Goal: Task Accomplishment & Management: Manage account settings

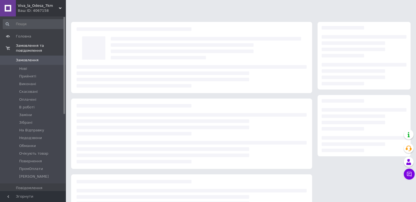
scroll to position [48, 0]
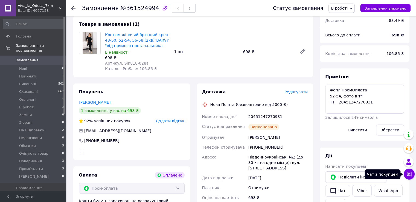
click at [408, 175] on icon at bounding box center [409, 174] width 5 height 5
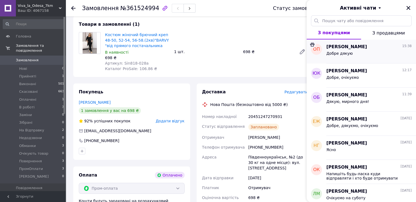
click at [351, 53] on div "Добре дякую" at bounding box center [369, 54] width 85 height 9
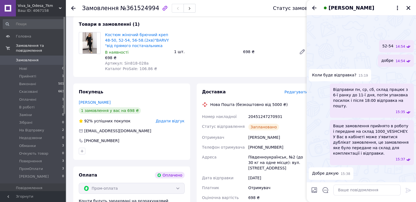
scroll to position [505, 0]
click at [50, 58] on span "Замовлення" at bounding box center [33, 60] width 35 height 5
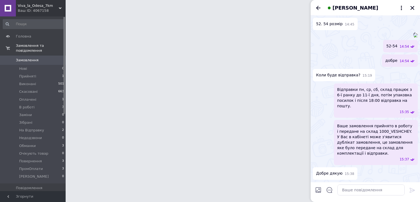
click at [416, 8] on div "[PERSON_NAME]" at bounding box center [366, 7] width 110 height 15
click at [414, 8] on icon "Закрити" at bounding box center [412, 7] width 5 height 5
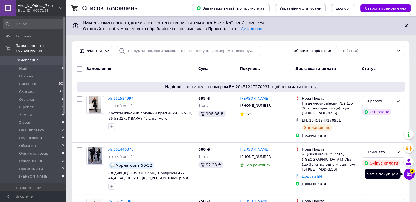
click at [410, 174] on icon at bounding box center [409, 173] width 5 height 5
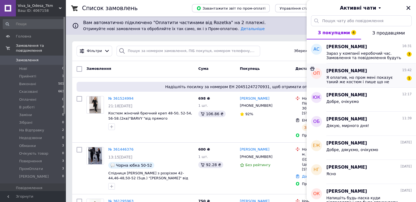
click at [386, 81] on span "Я оплатив, но пром мені показує такий же костюм і пише що не оплачено" at bounding box center [366, 79] width 78 height 9
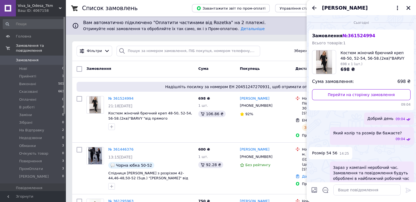
scroll to position [623, 0]
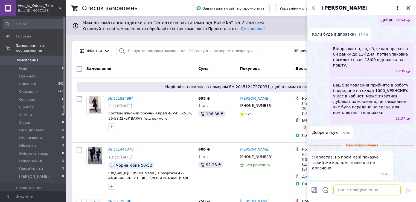
click at [376, 193] on textarea at bounding box center [367, 190] width 67 height 11
type textarea "То дублікат замовлення"
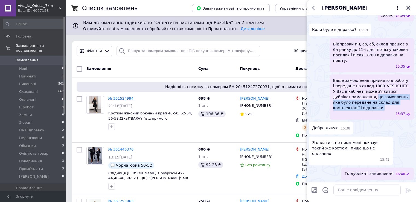
drag, startPoint x: 356, startPoint y: 102, endPoint x: 359, endPoint y: 113, distance: 10.8
click at [359, 111] on span "Ваше замовлення прийнято в роботу і передане на склад 1000_VESHCHEY. У Вас в ка…" at bounding box center [371, 94] width 77 height 33
copy span "це замовлення яке було передане на склад для комплектації і відправки."
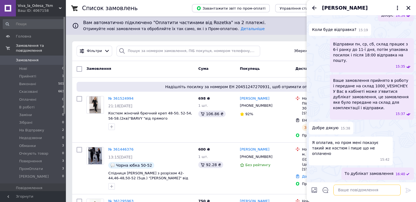
click at [396, 185] on textarea at bounding box center [367, 190] width 67 height 11
paste textarea "це замовлення яке було передане на склад для комплектації і відправки."
type textarea "це замовлення яке було передане на склад для комплектації і відправки."
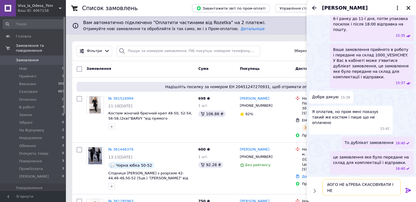
scroll to position [0, 0]
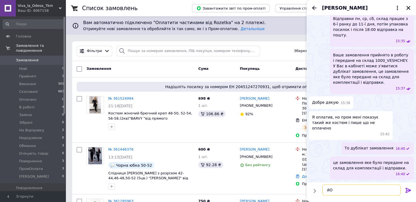
type textarea "й"
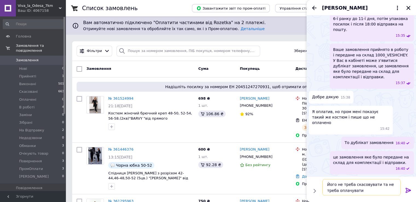
type textarea "Його не треба скасовувати та не треба оплачувати"
click at [409, 189] on icon at bounding box center [408, 190] width 7 height 7
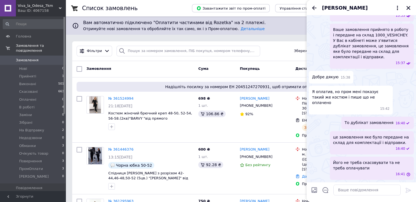
scroll to position [679, 0]
click at [315, 8] on icon "Назад" at bounding box center [314, 8] width 7 height 7
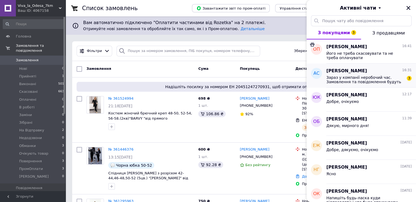
click at [374, 75] on span "Зараз у компанії неробочий час. Замовлення та повідомлення будуть оброблені в н…" at bounding box center [366, 79] width 78 height 9
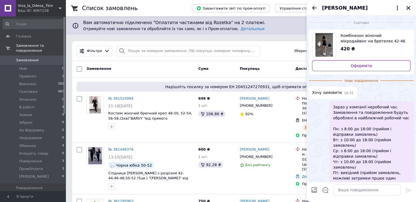
scroll to position [27, 0]
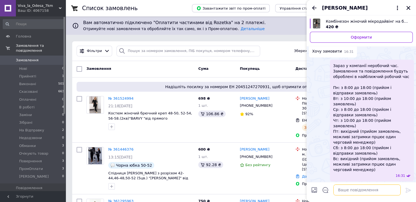
click at [343, 193] on textarea at bounding box center [367, 190] width 67 height 11
paste textarea "Напишіть будь-ласка куди відправляти і хто буде отримувати посилку?"
type textarea "Напишіть будь-ласка куди відправляти і хто буде отримувати посилку?"
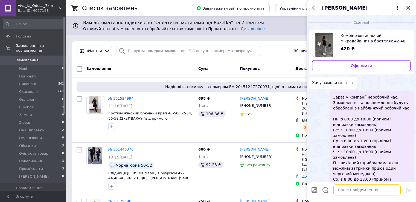
scroll to position [23, 0]
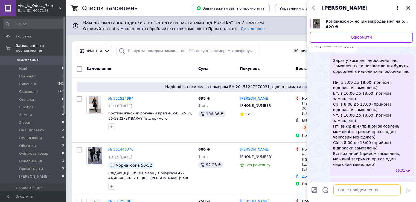
click at [349, 193] on textarea at bounding box center [367, 190] width 67 height 11
paste textarea "Який колір та розмір Ви бажаєте?"
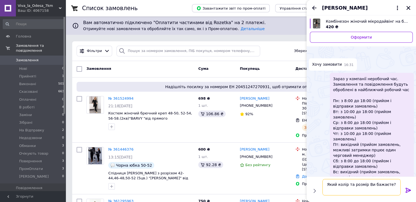
scroll to position [28, 0]
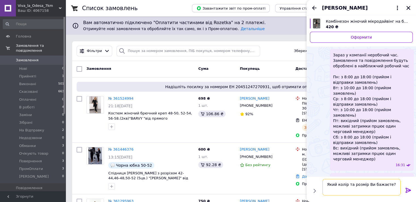
drag, startPoint x: 347, startPoint y: 184, endPoint x: 365, endPoint y: 184, distance: 17.8
click at [365, 184] on textarea "Який колір та розмір Ви бажаєте?" at bounding box center [362, 187] width 78 height 16
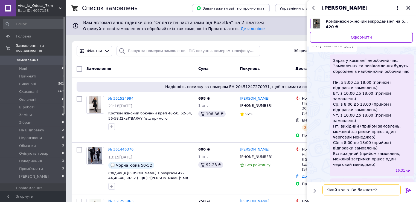
type textarea "Який колір Ви бажаєте?"
click at [410, 190] on icon at bounding box center [408, 190] width 5 height 5
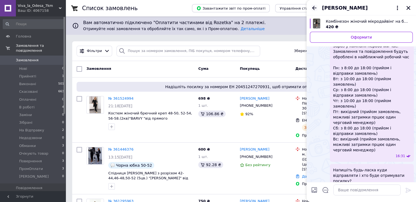
click at [313, 8] on icon "Назад" at bounding box center [314, 8] width 4 height 4
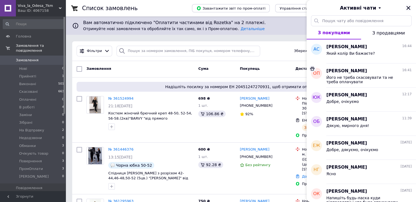
click at [410, 10] on icon "Закрити" at bounding box center [408, 7] width 5 height 5
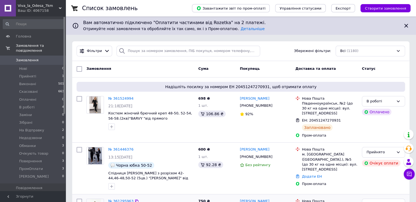
click at [408, 171] on button "Чат з покупцем 3" at bounding box center [409, 174] width 11 height 11
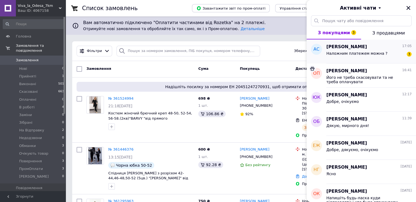
click at [364, 54] on span "Наложним платежем можна ?" at bounding box center [357, 53] width 61 height 4
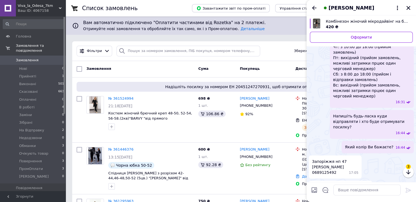
scroll to position [102, 0]
click at [342, 193] on textarea at bounding box center [367, 190] width 67 height 11
paste textarea "Накладний платіж по частковій передплаті на картку в розмірі 30% від суми замов…"
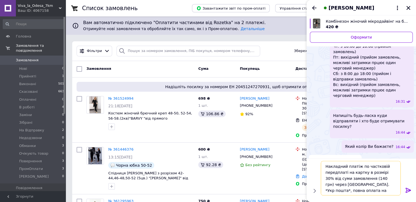
scroll to position [4, 0]
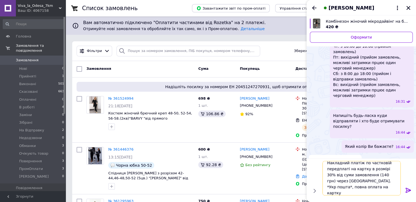
drag, startPoint x: 360, startPoint y: 174, endPoint x: 381, endPoint y: 170, distance: 21.6
click at [381, 170] on textarea "Накладний платіж по частковій передплаті на картку в розмірі 30% від суми замов…" at bounding box center [362, 178] width 78 height 34
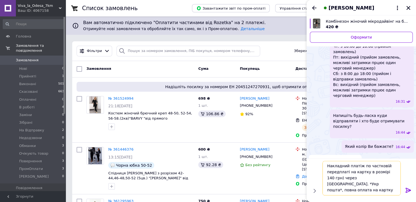
scroll to position [0, 0]
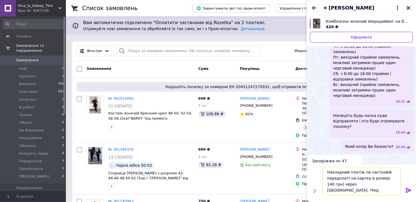
click at [334, 182] on textarea "Накладний платіж по частковій передплаті на картку в розмірі 140 грн) через Нов…" at bounding box center [362, 181] width 78 height 28
type textarea "Накладний платіж по частковій передплаті на картку в розмірі 140 грн через Нову…"
click at [406, 190] on icon at bounding box center [408, 190] width 7 height 7
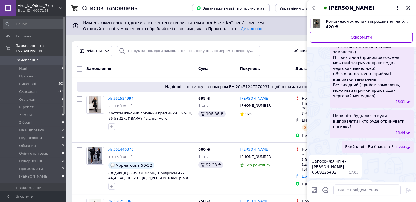
scroll to position [128, 0]
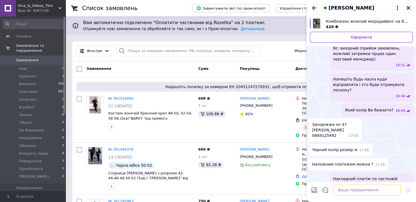
click at [348, 194] on textarea at bounding box center [367, 190] width 67 height 11
paste textarea "На картку якого банку Вам зручно оплатити? [GEOGRAPHIC_DATA], [GEOGRAPHIC_DATA]…"
type textarea "На картку якого банку Вам зручно оплатити? [GEOGRAPHIC_DATA], [GEOGRAPHIC_DATA]…"
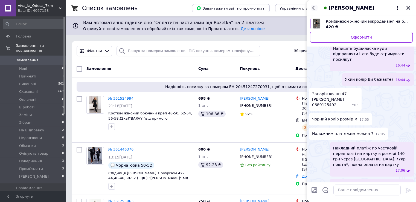
click at [313, 8] on icon "Назад" at bounding box center [314, 8] width 4 height 4
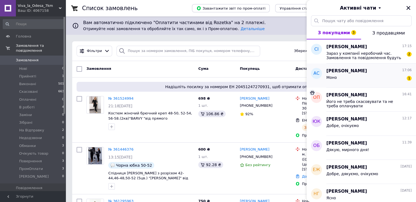
click at [369, 74] on div "Александра Сечина 17:06" at bounding box center [369, 71] width 85 height 6
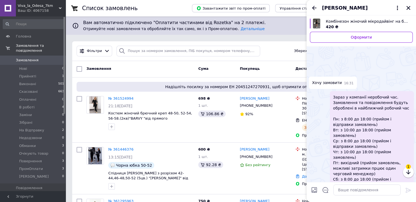
scroll to position [197, 0]
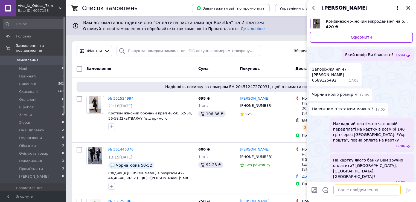
click at [367, 195] on textarea at bounding box center [367, 190] width 67 height 11
paste textarea "МоноБанк [CREDIT_CARD_NUMBER] [PERSON_NAME] 140 грн"
type textarea "МоноБанк [CREDIT_CARD_NUMBER] [PERSON_NAME] 140 грн"
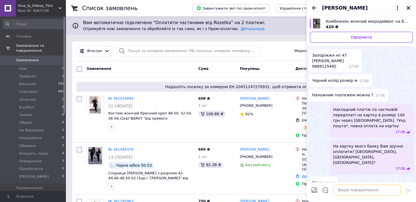
scroll to position [204, 0]
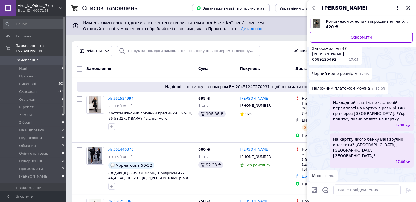
click at [314, 12] on div "[PERSON_NAME]" at bounding box center [362, 7] width 110 height 15
click at [314, 9] on icon "Назад" at bounding box center [314, 8] width 7 height 7
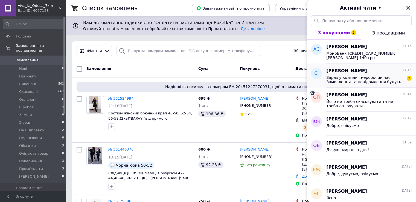
click at [363, 76] on span "Зараз у компанії неробочий час. Замовлення та повідомлення будуть оброблені в н…" at bounding box center [366, 79] width 78 height 9
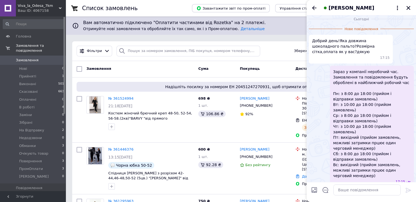
scroll to position [10, 0]
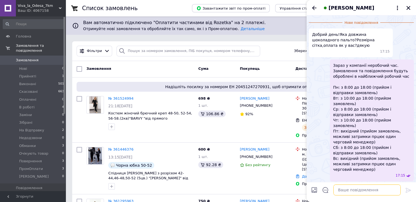
click at [354, 187] on textarea at bounding box center [367, 190] width 67 height 11
type textarea "Добрий день"
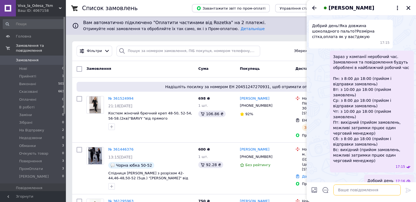
scroll to position [0, 0]
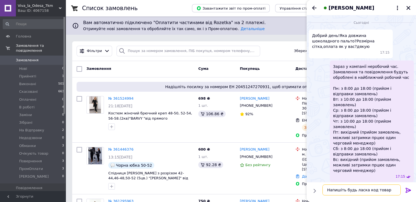
type textarea "Напишіть будь ласка код товару"
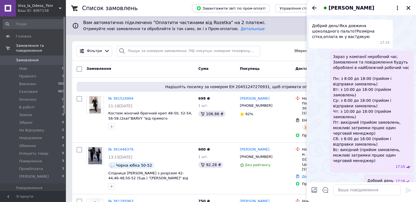
click at [313, 7] on icon "Назад" at bounding box center [314, 8] width 7 height 7
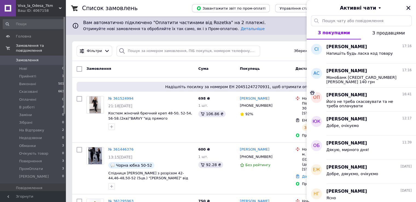
click at [412, 9] on div "Активні чати" at bounding box center [362, 7] width 110 height 15
click at [410, 6] on icon "Закрити" at bounding box center [408, 7] width 5 height 5
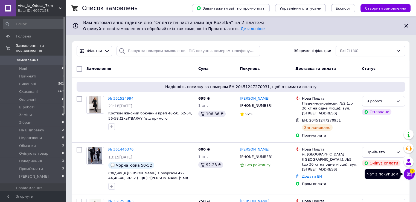
click at [408, 175] on icon at bounding box center [409, 174] width 5 height 5
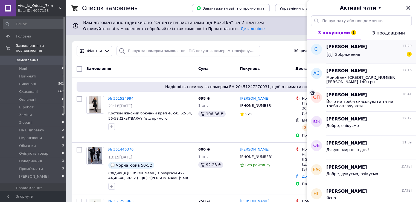
click at [375, 46] on div "Світлана Ільків 17:20" at bounding box center [369, 47] width 85 height 6
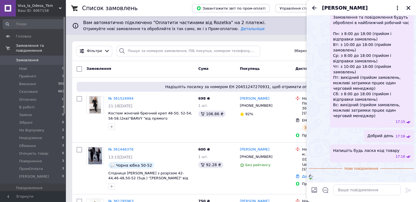
scroll to position [104, 0]
click at [313, 175] on img at bounding box center [311, 177] width 4 height 4
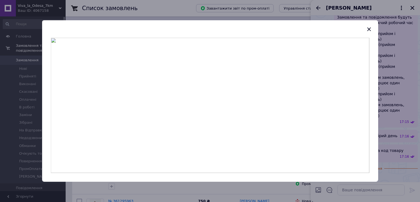
click at [388, 108] on div at bounding box center [210, 101] width 420 height 202
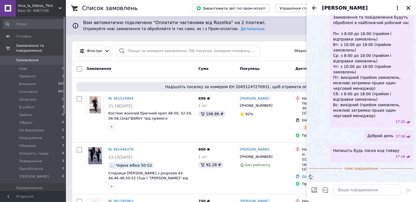
click at [313, 175] on img at bounding box center [311, 177] width 4 height 4
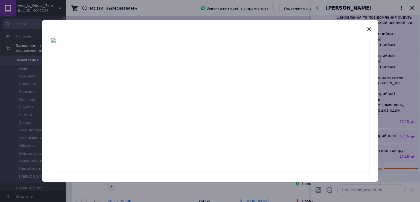
click at [392, 139] on div at bounding box center [210, 101] width 420 height 202
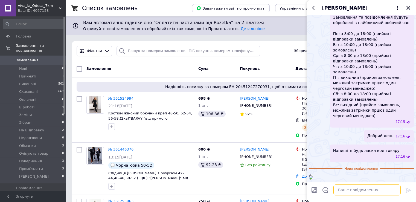
click at [359, 192] on textarea at bounding box center [367, 190] width 67 height 11
click at [344, 191] on textarea at bounding box center [367, 190] width 67 height 11
type textarea "L"
type textarea "Добрий день"
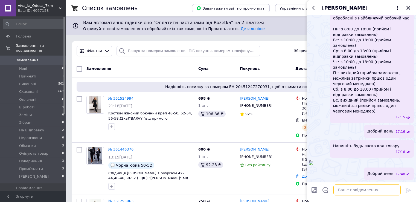
scroll to position [109, 0]
click at [311, 191] on input "Завантажити файли" at bounding box center [314, 190] width 7 height 7
type input "C:\fakepath\изображение_viber_2025-01-29_14-37-32-063.jpg"
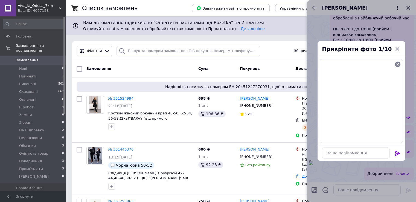
click at [399, 156] on button at bounding box center [397, 153] width 7 height 7
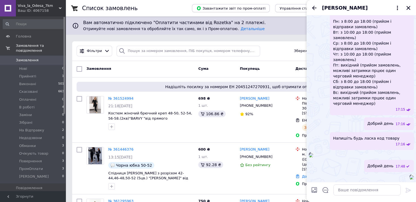
scroll to position [171, 0]
click at [316, 10] on icon "Назад" at bounding box center [314, 8] width 7 height 7
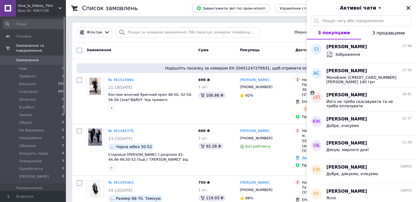
scroll to position [27, 0]
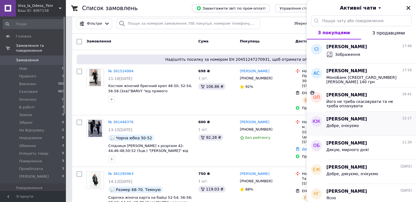
click at [351, 123] on div "Добре, очікуємо" at bounding box center [369, 126] width 85 height 9
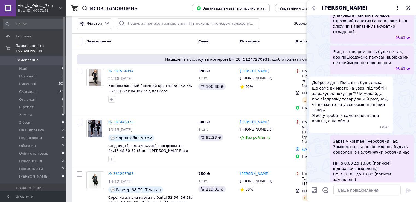
scroll to position [1059, 0]
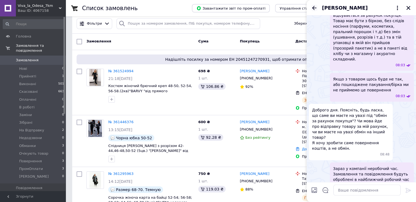
click at [313, 8] on icon "Назад" at bounding box center [314, 8] width 4 height 4
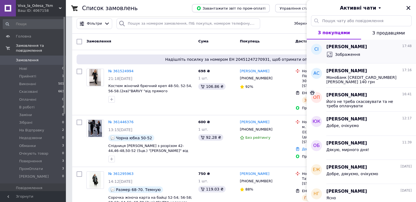
click at [352, 49] on span "[PERSON_NAME]" at bounding box center [347, 47] width 41 height 6
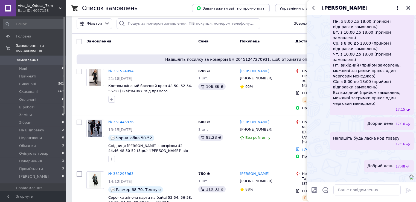
scroll to position [171, 0]
click at [381, 187] on textarea at bounding box center [367, 190] width 67 height 11
paste textarea "Ви можете сплатити повну вартість на рахунок ФОП, на карту Ощад, Приват, Моноба…"
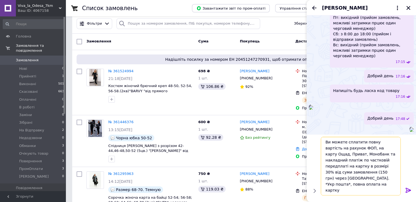
scroll to position [0, 0]
type textarea "Ви можете сплатити повну вартість на рахунок ФОП, на карту Ощад, Приват, Моноба…"
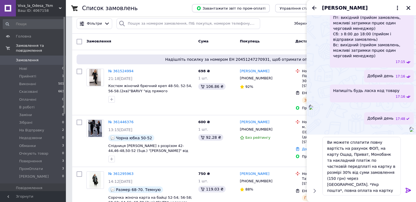
click at [411, 190] on icon at bounding box center [408, 190] width 7 height 7
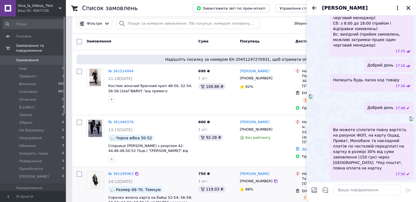
scroll to position [224, 0]
click at [347, 189] on textarea at bounding box center [367, 190] width 67 height 11
paste textarea "Також доступна безпечна оплата ПромОплата"
type textarea "Також доступна безпечна оплата ПромОплата"
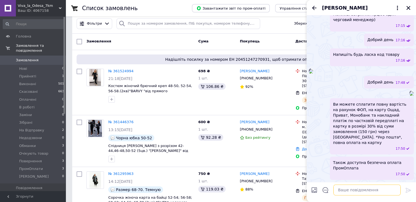
scroll to position [249, 0]
paste textarea "Напишіть будь-ласка куди відправляти і хто буде отримувати посилку?"
type textarea "Напишіть будь-ласка куди відправляти і хто буде отримувати посилку?"
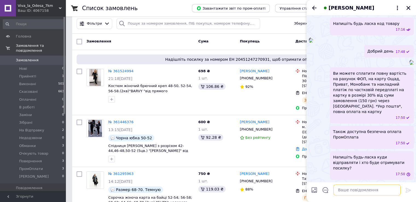
scroll to position [275, 0]
click at [314, 7] on icon "Назад" at bounding box center [314, 8] width 7 height 7
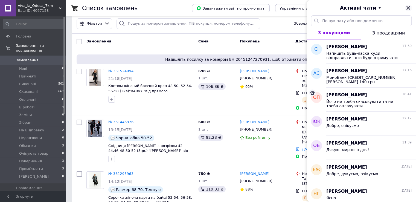
click at [407, 9] on icon "Закрити" at bounding box center [408, 7] width 5 height 5
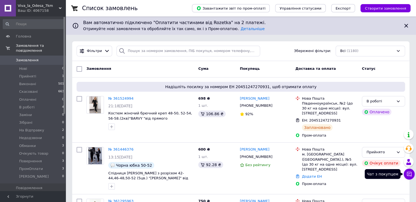
click at [409, 173] on icon at bounding box center [409, 174] width 5 height 5
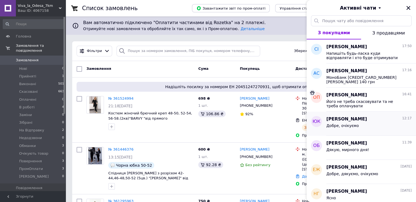
click at [382, 117] on div "[PERSON_NAME] 12:17" at bounding box center [369, 119] width 85 height 6
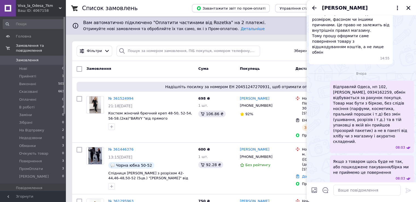
scroll to position [894, 0]
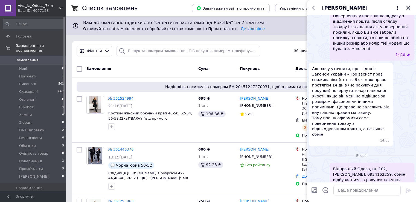
click at [319, 8] on div "[PERSON_NAME]" at bounding box center [362, 7] width 110 height 15
click at [314, 8] on icon "Назад" at bounding box center [314, 8] width 4 height 4
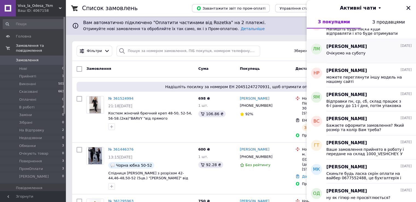
scroll to position [192, 0]
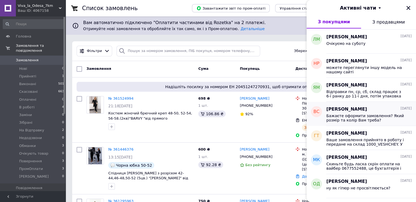
click at [368, 118] on span "Бажаєте оформити замовлення? Який розмір та колір Вам треба?" at bounding box center [366, 118] width 78 height 9
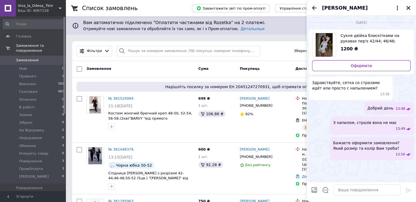
click at [314, 8] on icon "Назад" at bounding box center [314, 8] width 4 height 4
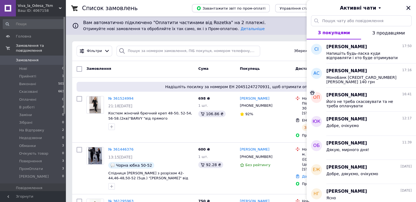
click at [408, 9] on icon "Закрити" at bounding box center [408, 7] width 5 height 5
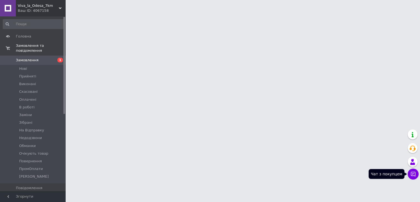
click at [413, 172] on icon at bounding box center [413, 173] width 5 height 5
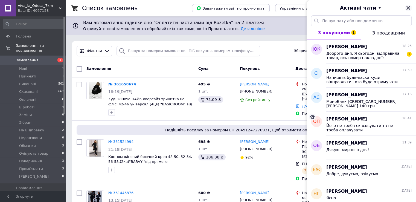
click at [408, 6] on icon "Закрити" at bounding box center [408, 7] width 5 height 5
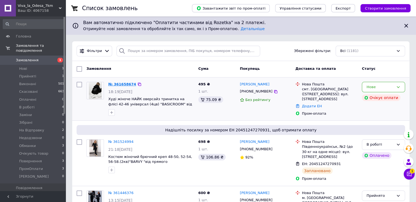
click at [112, 83] on link "№ 361658674" at bounding box center [122, 84] width 28 height 4
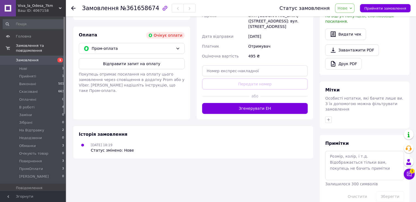
scroll to position [177, 0]
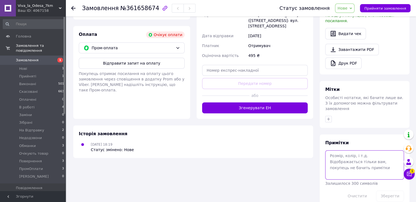
click at [340, 162] on textarea at bounding box center [364, 164] width 79 height 29
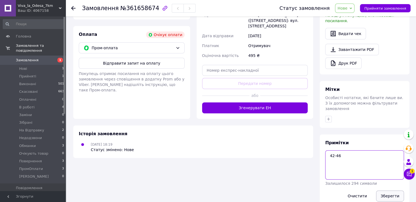
type textarea "42-46"
click at [381, 191] on button "Зберегти" at bounding box center [390, 196] width 28 height 11
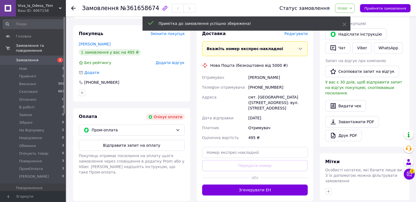
scroll to position [13, 0]
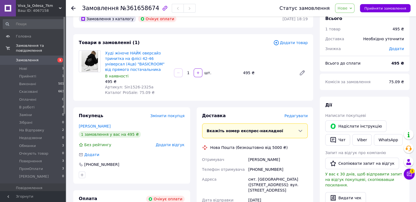
click at [403, 175] on div "У вас є 30 днів, щоб відправити запит на відгук покупцеві, скопіювавши посиланн…" at bounding box center [364, 179] width 79 height 16
click at [408, 174] on icon at bounding box center [409, 173] width 5 height 5
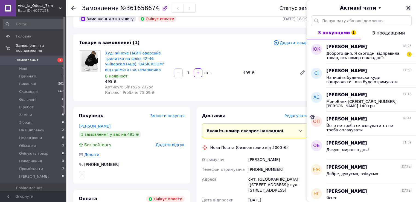
click at [407, 9] on icon "Закрити" at bounding box center [409, 8] width 4 height 4
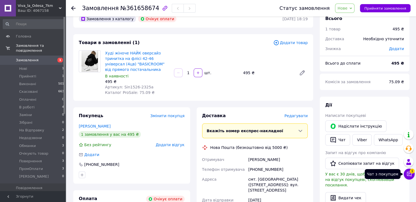
click at [411, 178] on button "Чат з покупцем 1" at bounding box center [409, 174] width 11 height 11
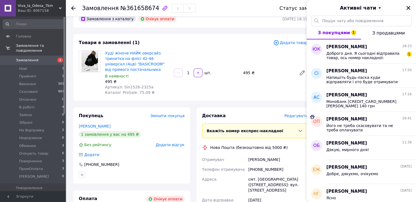
click at [409, 6] on icon "Закрити" at bounding box center [408, 7] width 5 height 5
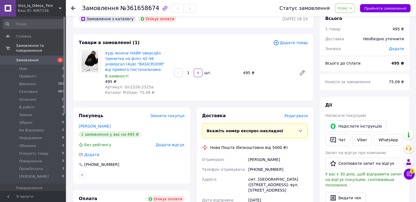
scroll to position [0, 0]
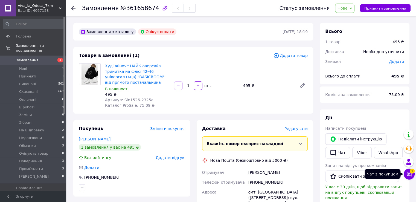
click at [414, 170] on span "1" at bounding box center [412, 171] width 5 height 5
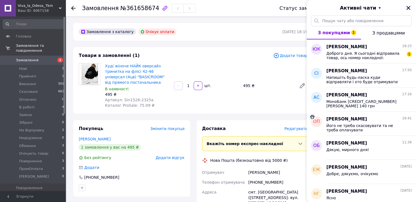
click at [409, 10] on icon "Закрити" at bounding box center [408, 7] width 5 height 5
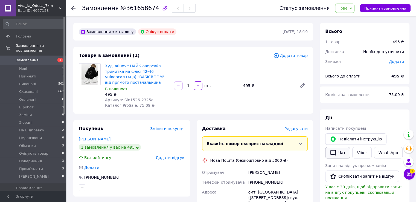
click at [335, 151] on icon "button" at bounding box center [333, 152] width 7 height 7
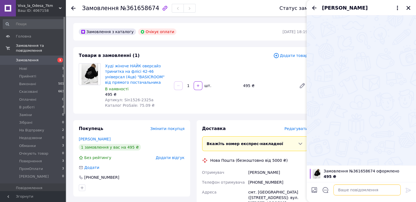
click at [370, 191] on textarea at bounding box center [367, 190] width 67 height 11
type textarea "Добрий день"
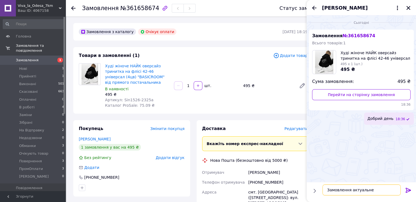
type textarea "Замовлення актуальне?"
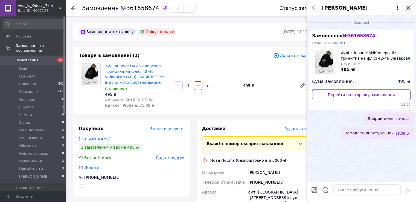
click at [410, 10] on icon "Закрити" at bounding box center [408, 7] width 5 height 5
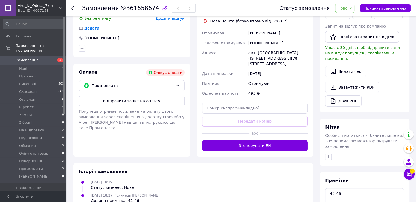
scroll to position [164, 0]
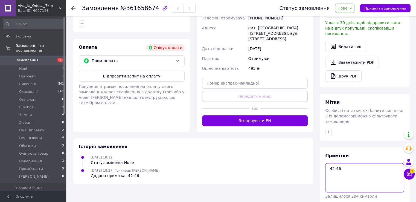
click at [336, 163] on textarea "42-46" at bounding box center [364, 177] width 79 height 29
type textarea "скидає слухавку 42-46"
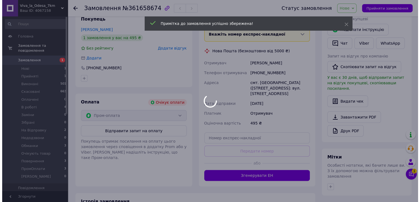
scroll to position [82, 0]
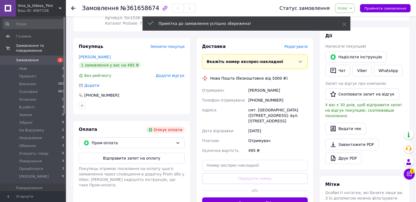
click at [172, 73] on span "Додати відгук" at bounding box center [170, 75] width 29 height 4
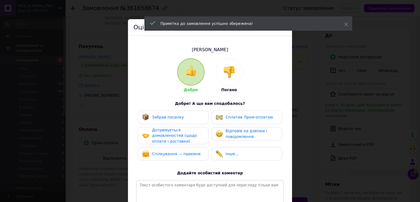
click at [222, 76] on div at bounding box center [229, 72] width 27 height 27
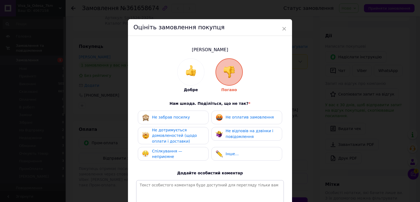
click at [244, 112] on div "Не оплатив замовлення" at bounding box center [247, 118] width 71 height 14
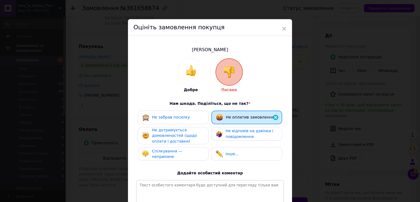
click at [251, 129] on span "Не відповів на дзвінки і повідомлення" at bounding box center [250, 134] width 48 height 10
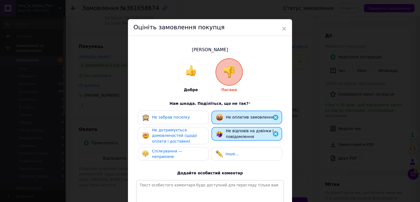
click at [198, 136] on div "Не дотримується домовленостей (щодо оплати і доставки)" at bounding box center [178, 135] width 52 height 17
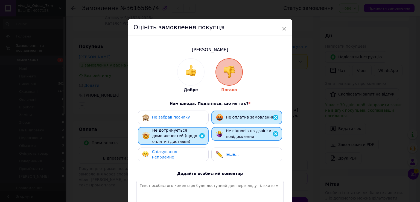
click at [183, 154] on span "Спілкування — неприємне" at bounding box center [167, 154] width 30 height 10
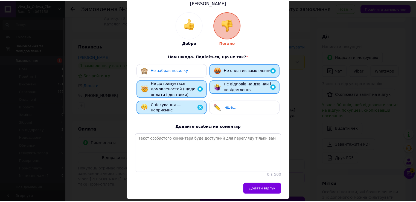
scroll to position [69, 0]
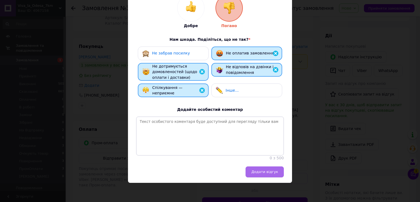
click at [272, 171] on span "Додати відгук" at bounding box center [265, 172] width 27 height 4
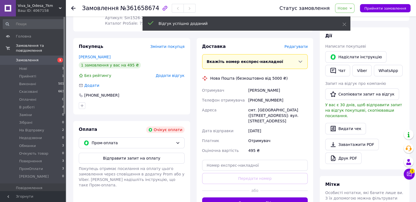
click at [355, 6] on span "Нове" at bounding box center [344, 8] width 19 height 9
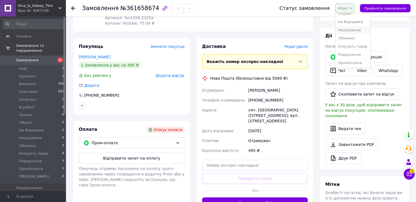
click at [351, 32] on li "Недодзвони" at bounding box center [353, 30] width 35 height 8
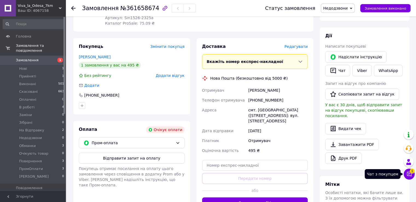
click at [408, 172] on icon at bounding box center [409, 173] width 5 height 5
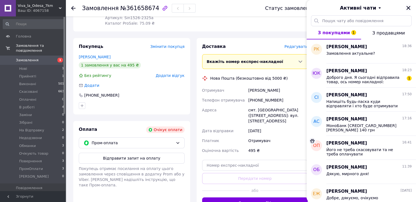
click at [408, 6] on icon "Закрити" at bounding box center [408, 7] width 5 height 5
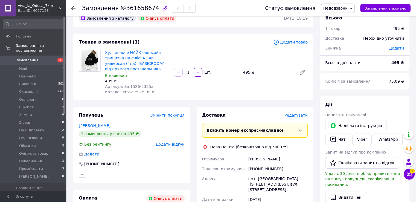
scroll to position [0, 0]
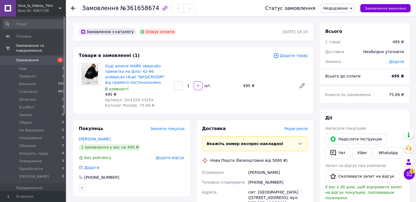
click at [53, 58] on span "1" at bounding box center [58, 60] width 15 height 5
